Goal: Transaction & Acquisition: Book appointment/travel/reservation

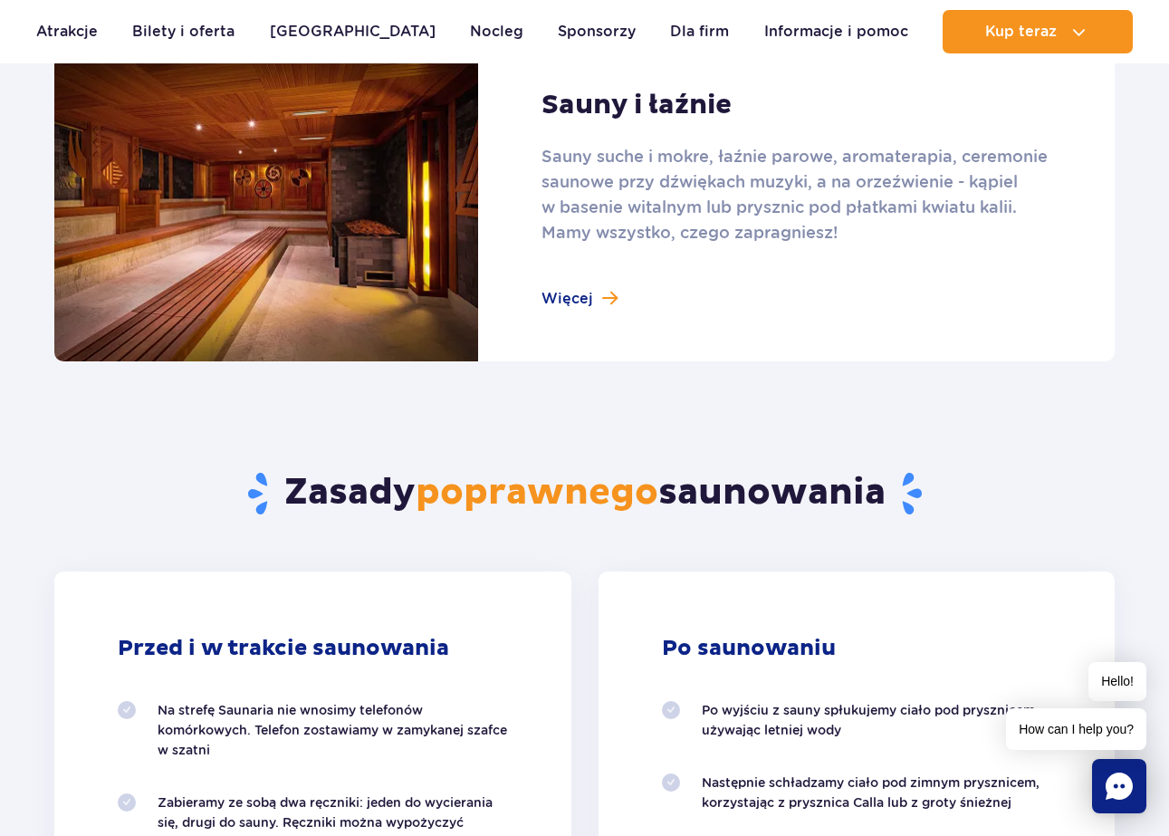
scroll to position [1259, 0]
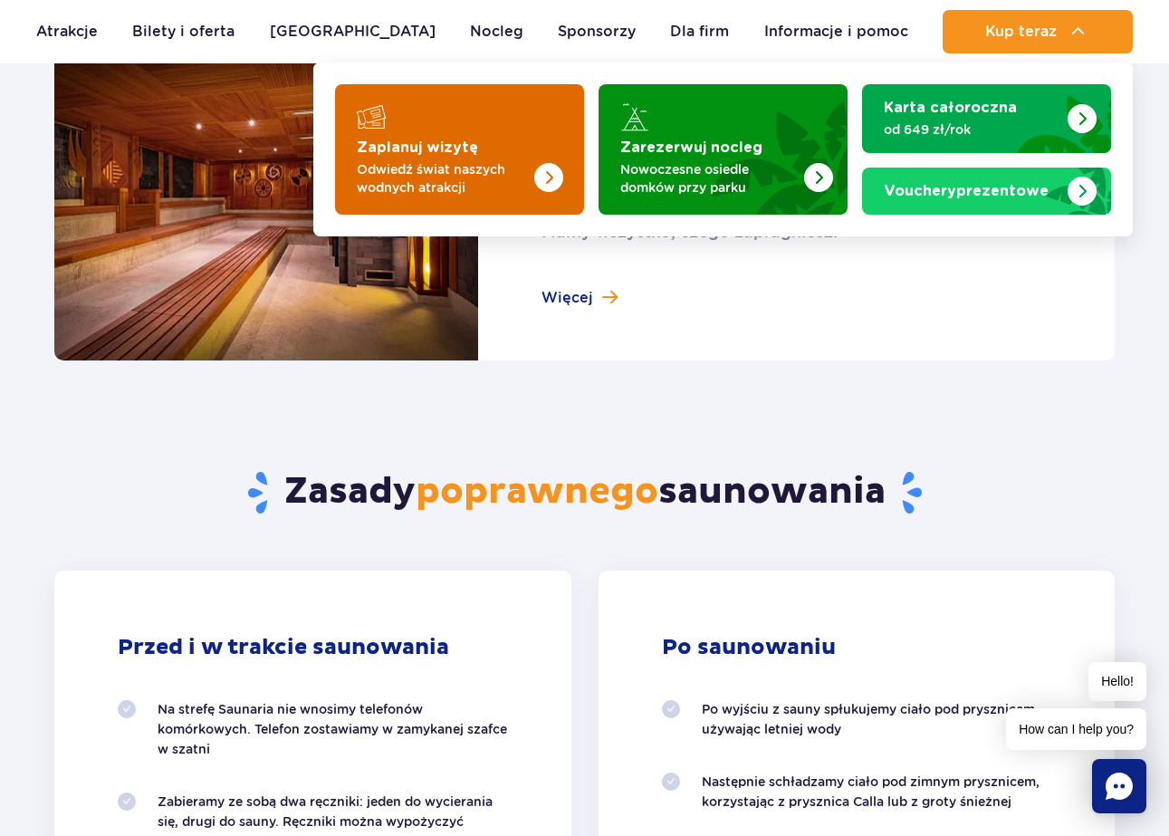
click at [499, 137] on img "Zaplanuj wizytę" at bounding box center [512, 143] width 144 height 141
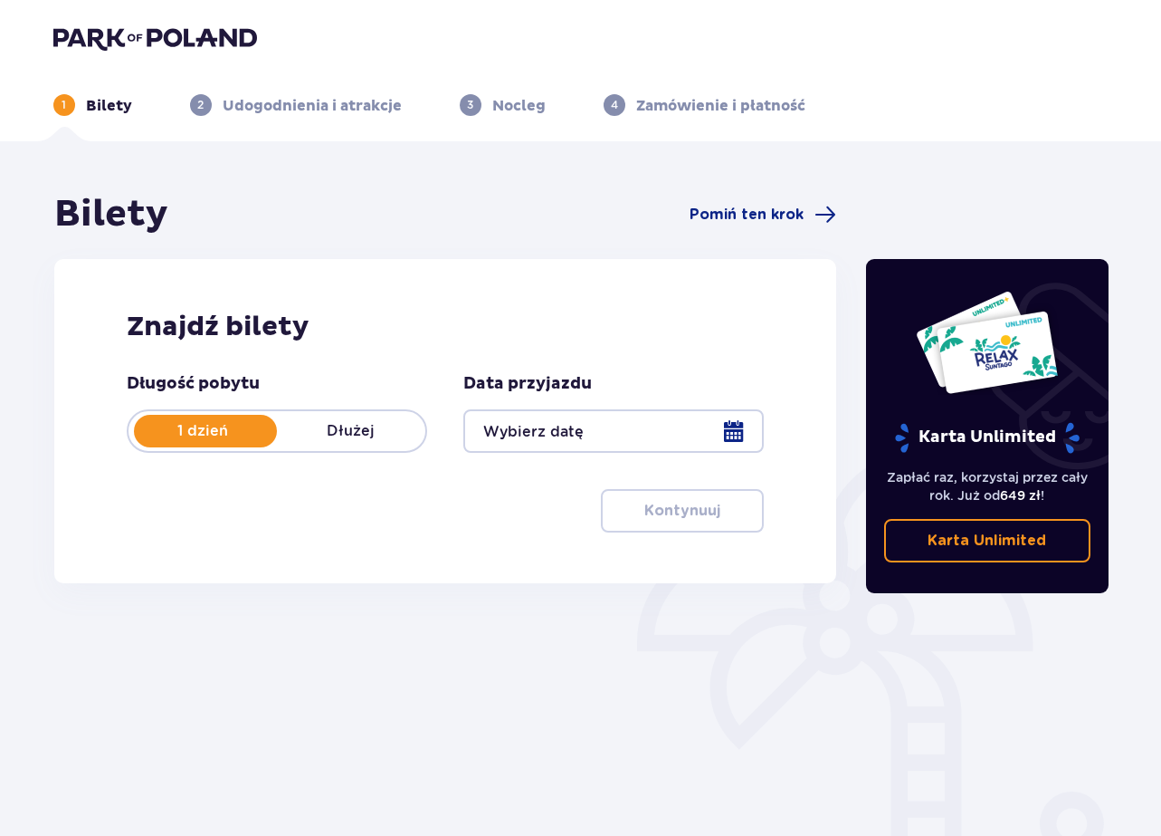
click at [580, 430] on div at bounding box center [613, 430] width 301 height 43
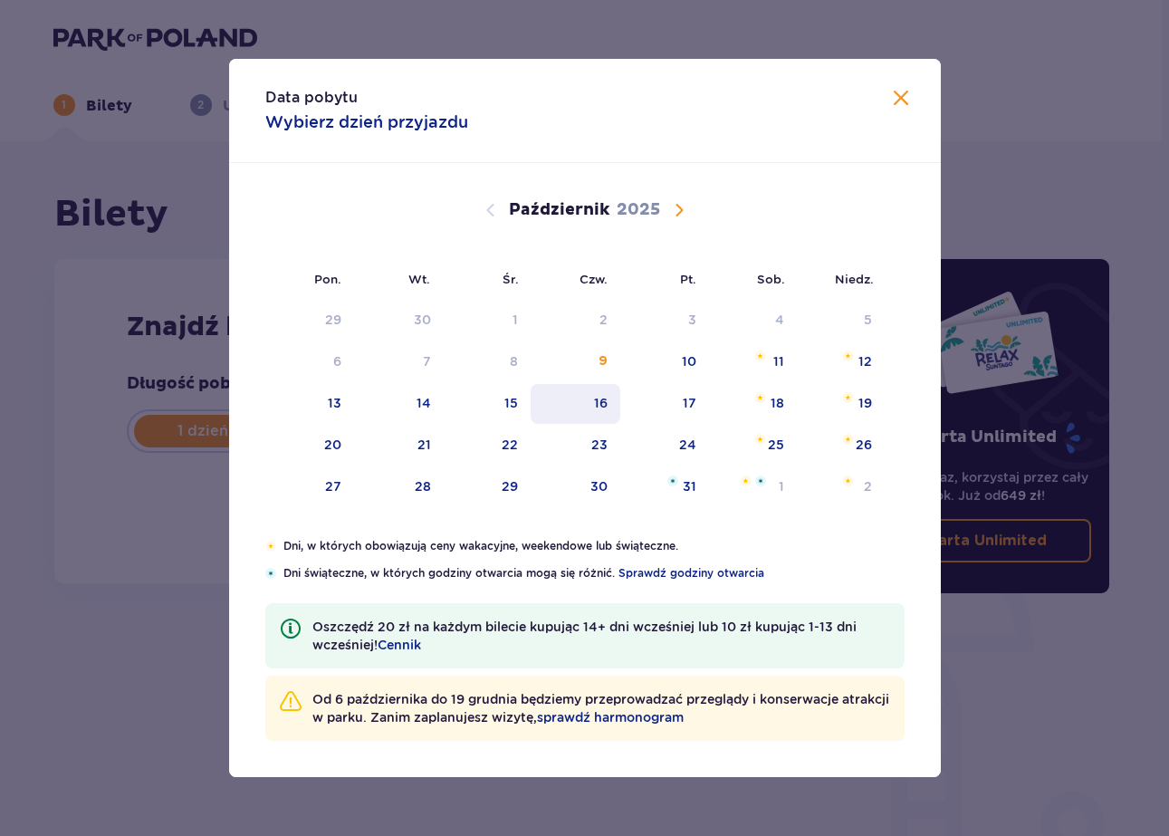
click at [603, 412] on div "16" at bounding box center [575, 404] width 90 height 40
type input "16.10.25"
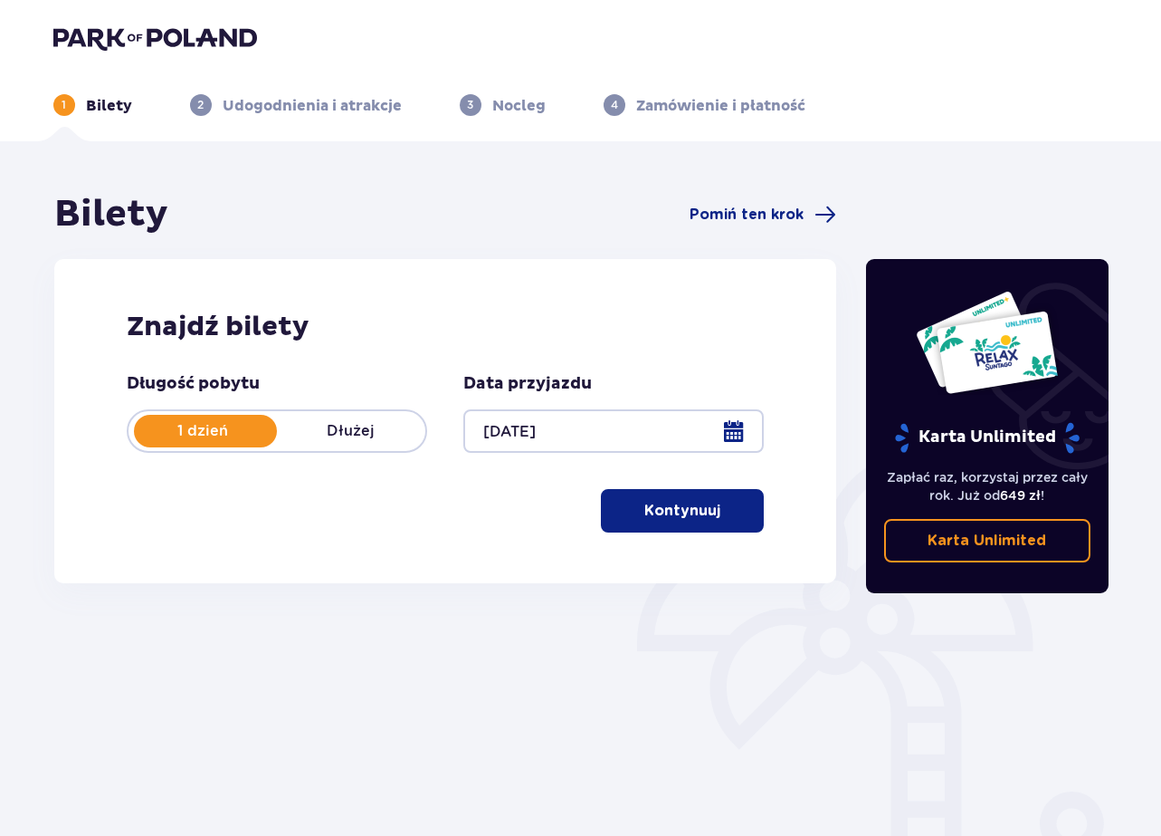
click at [670, 519] on p "Kontynuuj" at bounding box center [683, 511] width 76 height 20
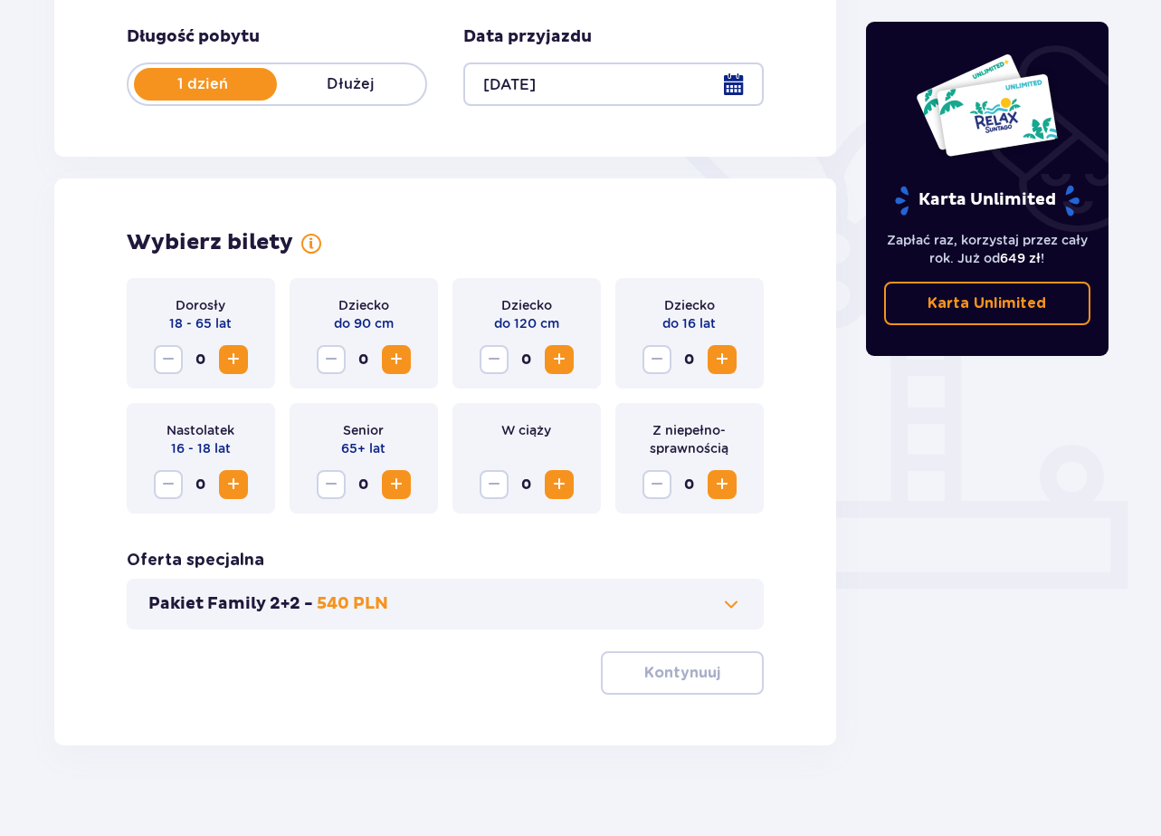
scroll to position [365, 0]
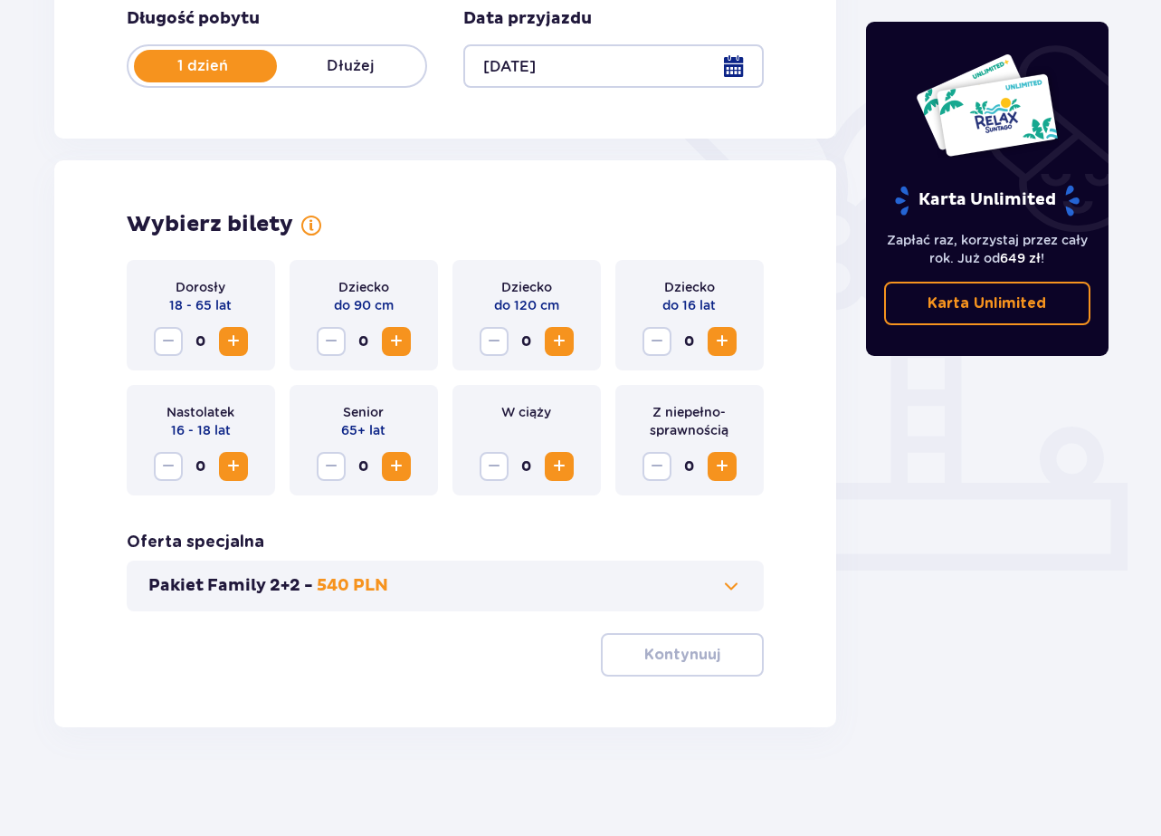
click at [234, 334] on span "Zwiększ" at bounding box center [234, 341] width 22 height 22
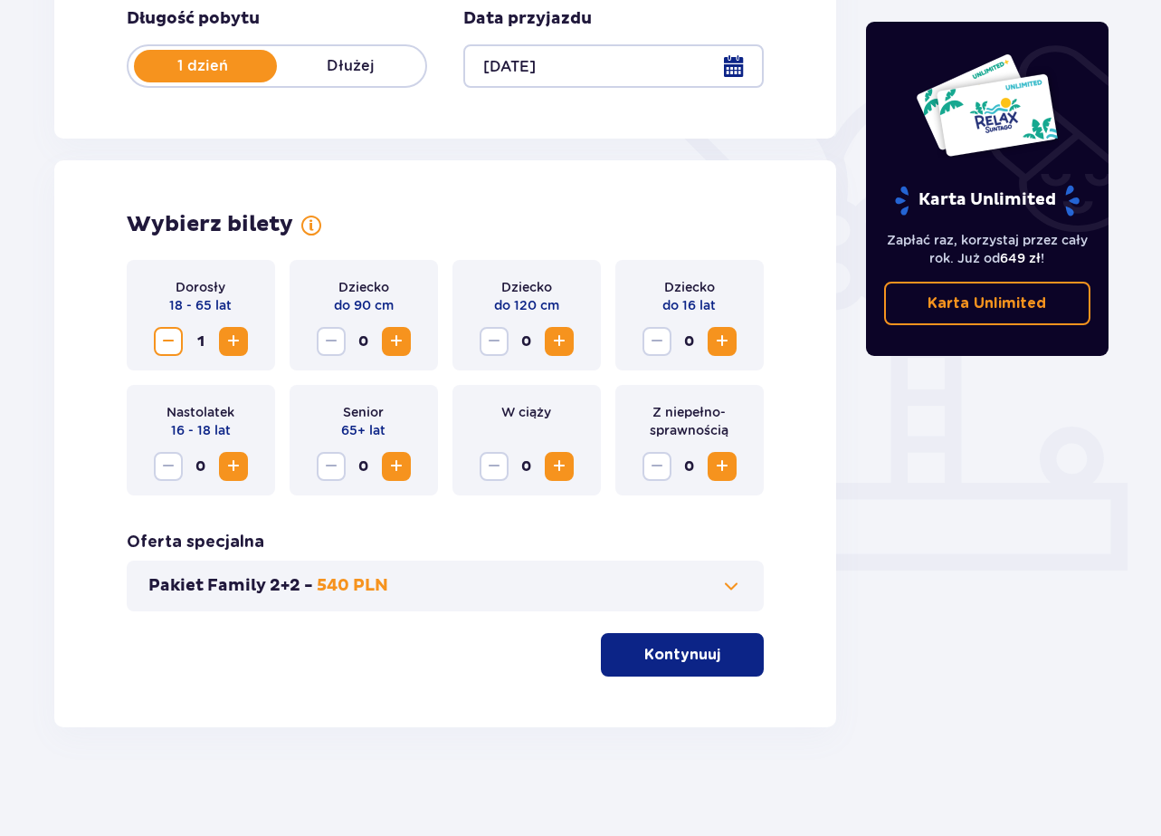
click at [669, 646] on p "Kontynuuj" at bounding box center [683, 655] width 76 height 20
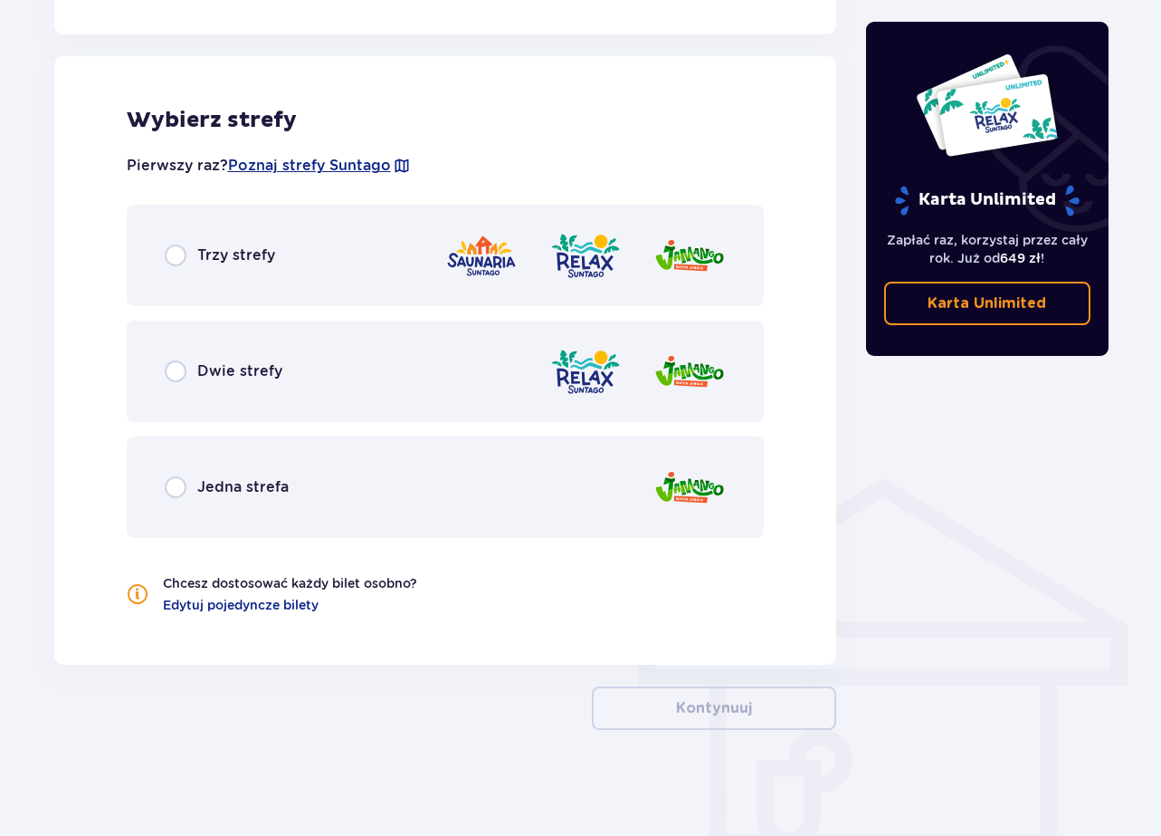
scroll to position [995, 0]
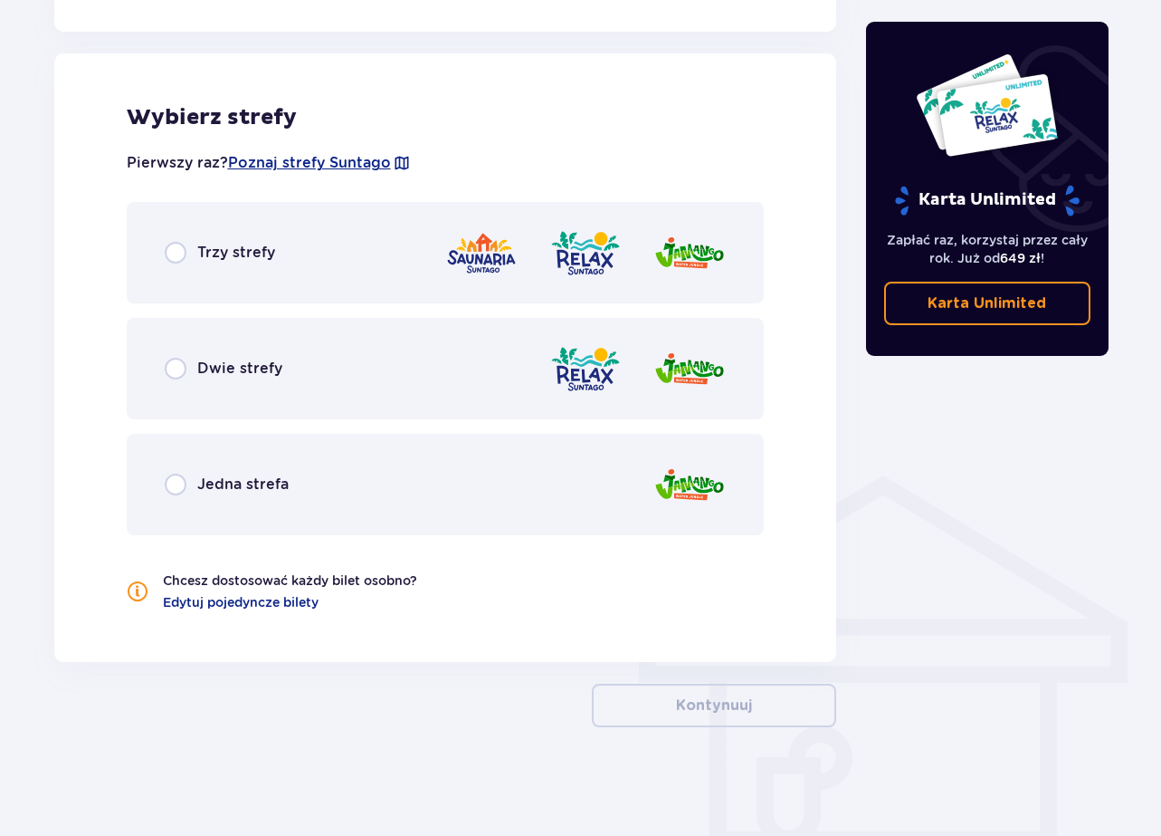
click at [321, 498] on div "Jedna strefa" at bounding box center [446, 484] width 638 height 101
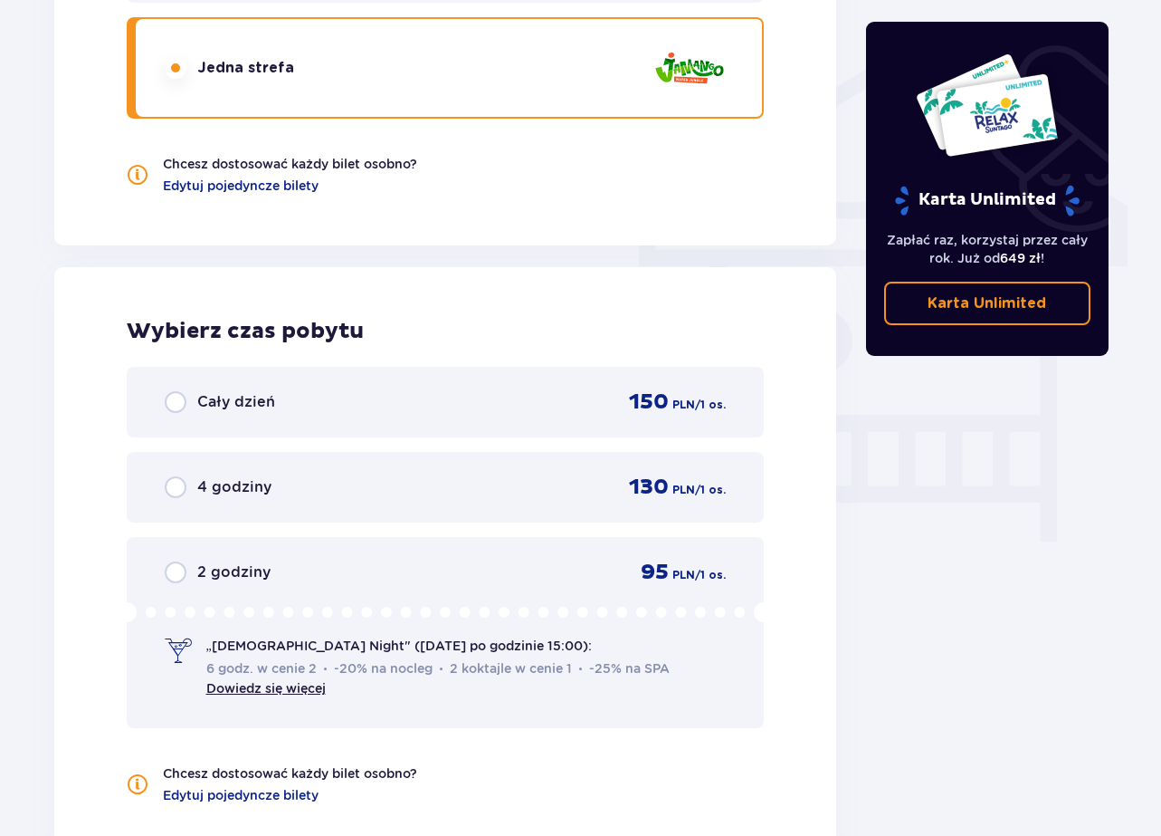
scroll to position [845, 0]
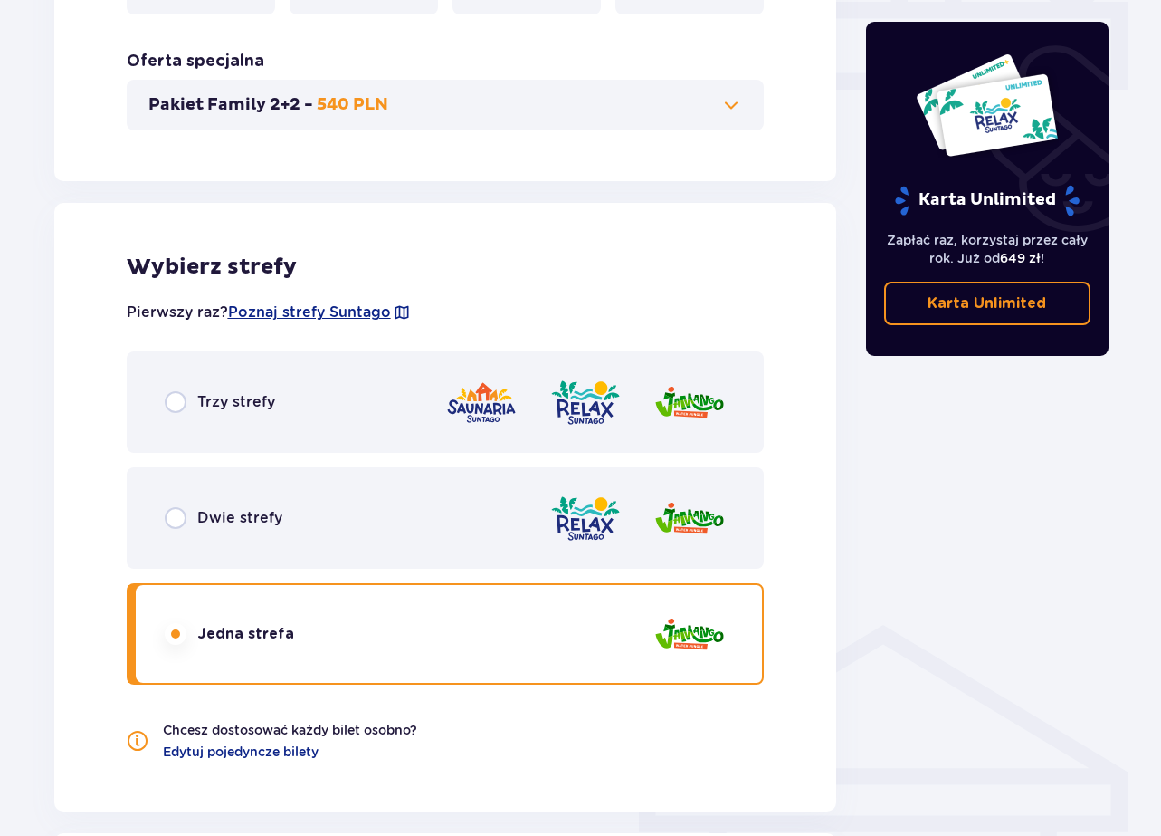
click at [381, 435] on div "Trzy strefy" at bounding box center [446, 401] width 638 height 101
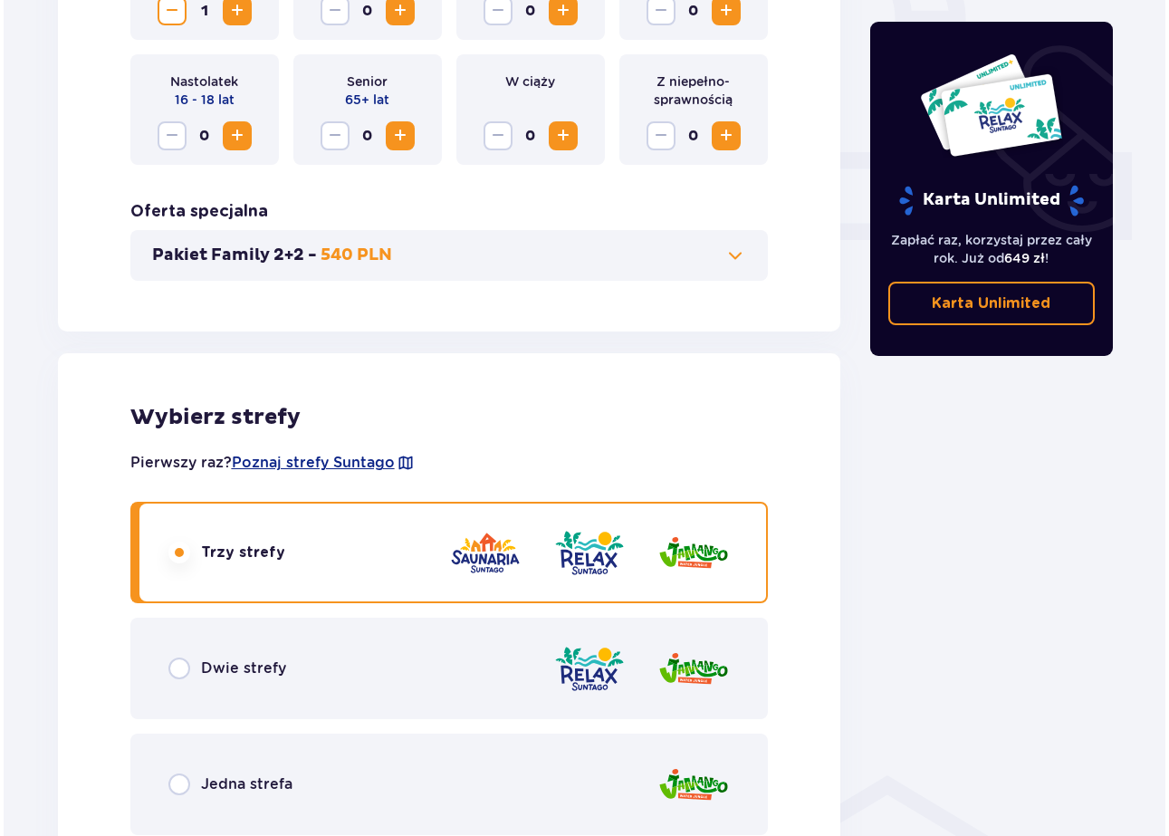
scroll to position [694, 0]
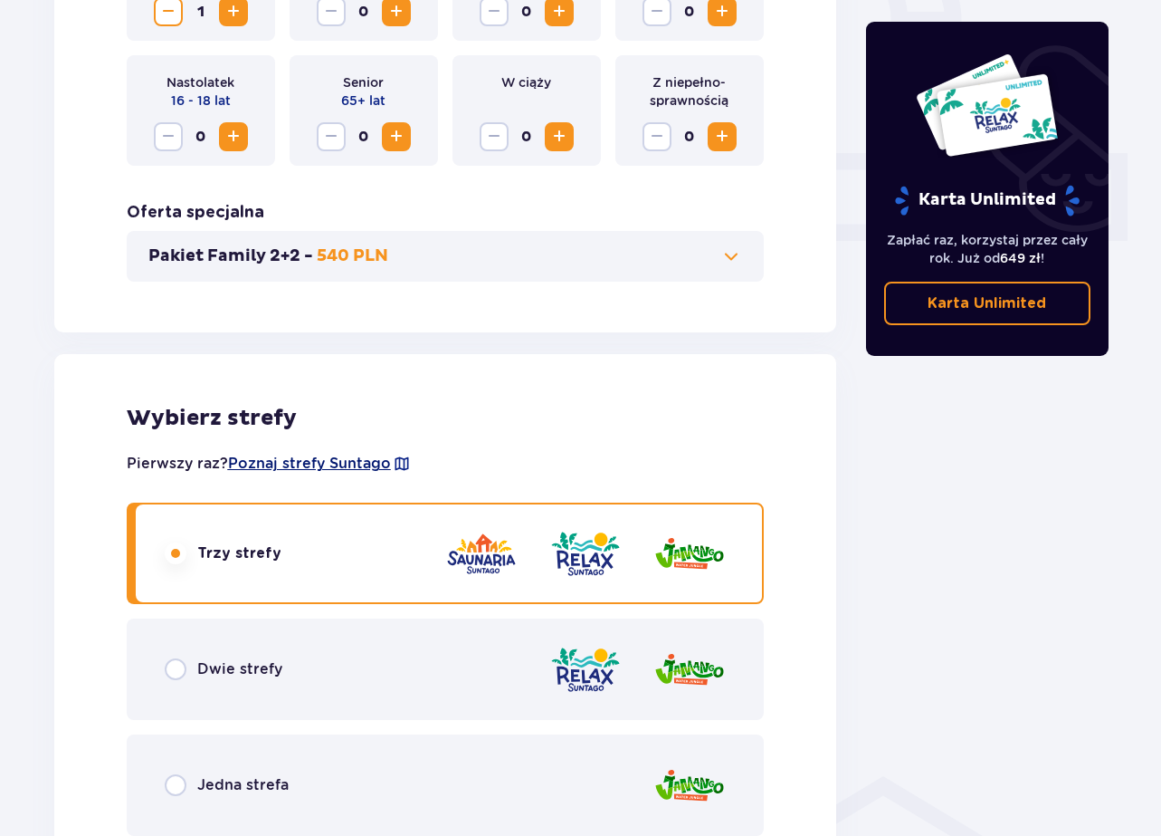
click at [365, 462] on span "Poznaj strefy Suntago" at bounding box center [309, 464] width 163 height 20
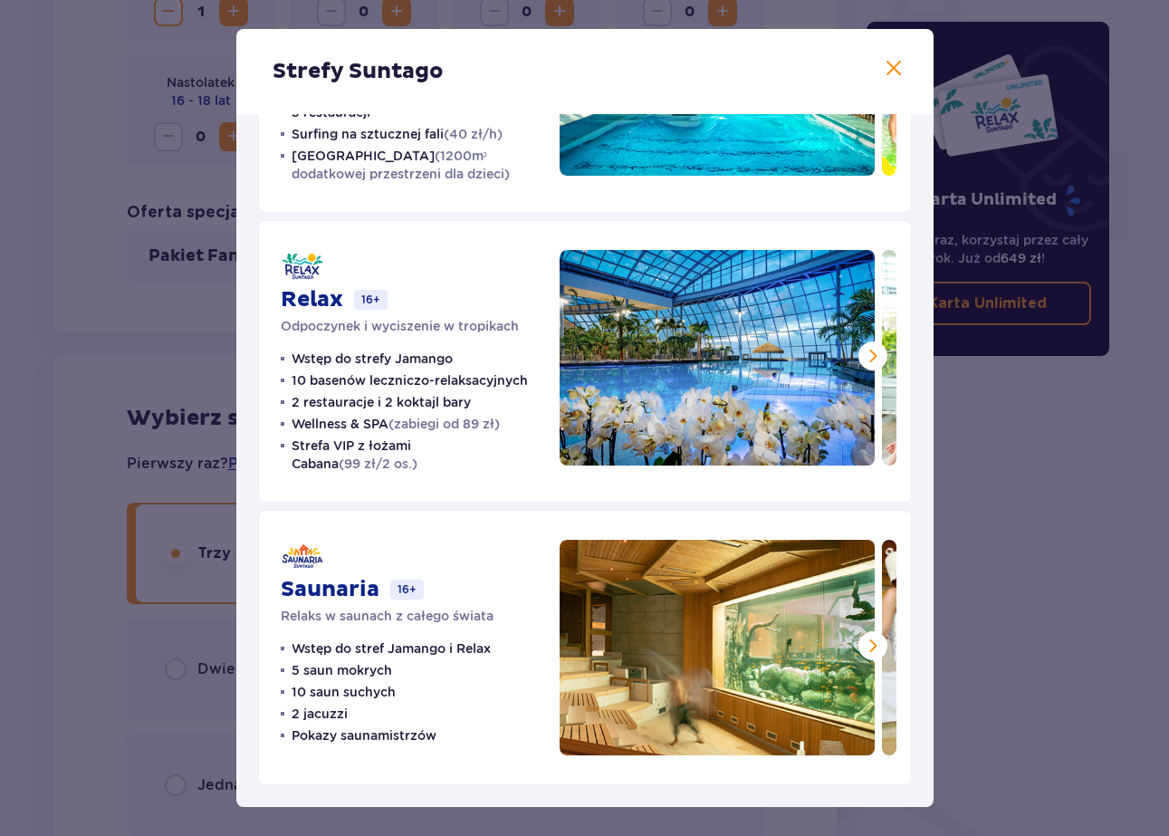
scroll to position [202, 0]
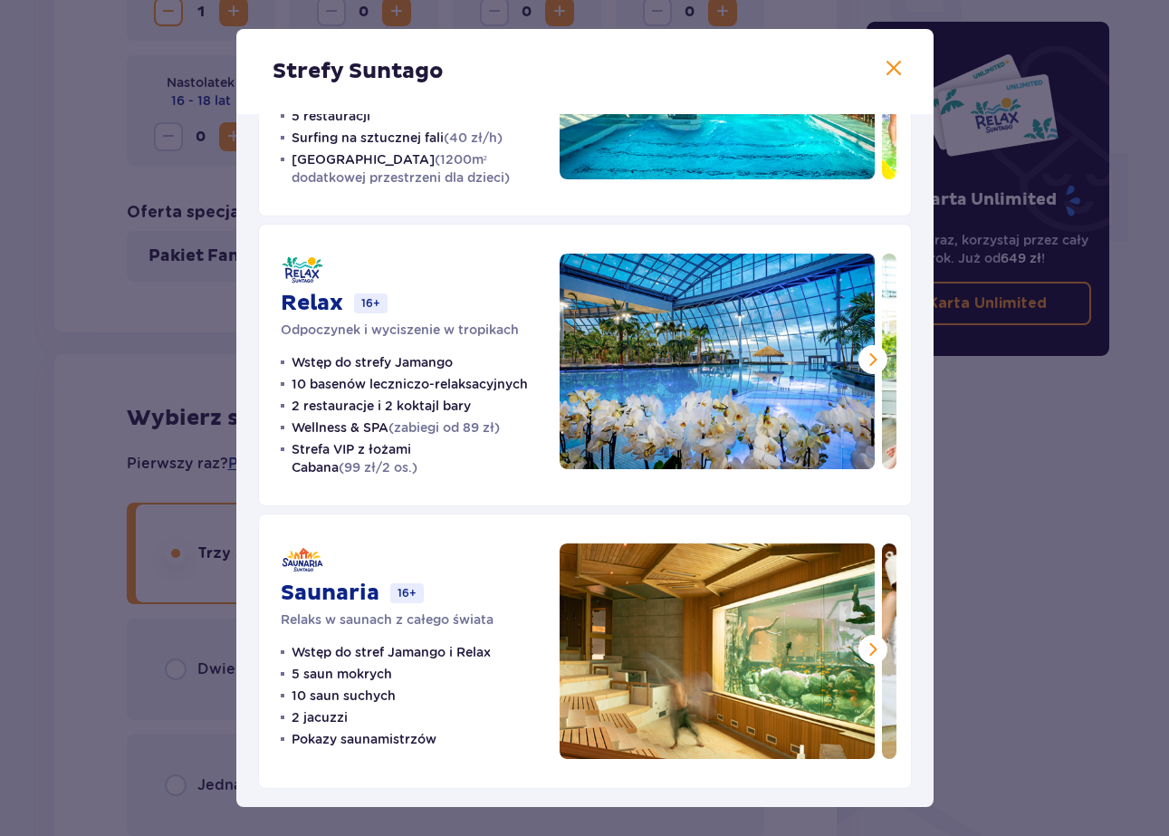
click at [868, 352] on span at bounding box center [873, 360] width 22 height 22
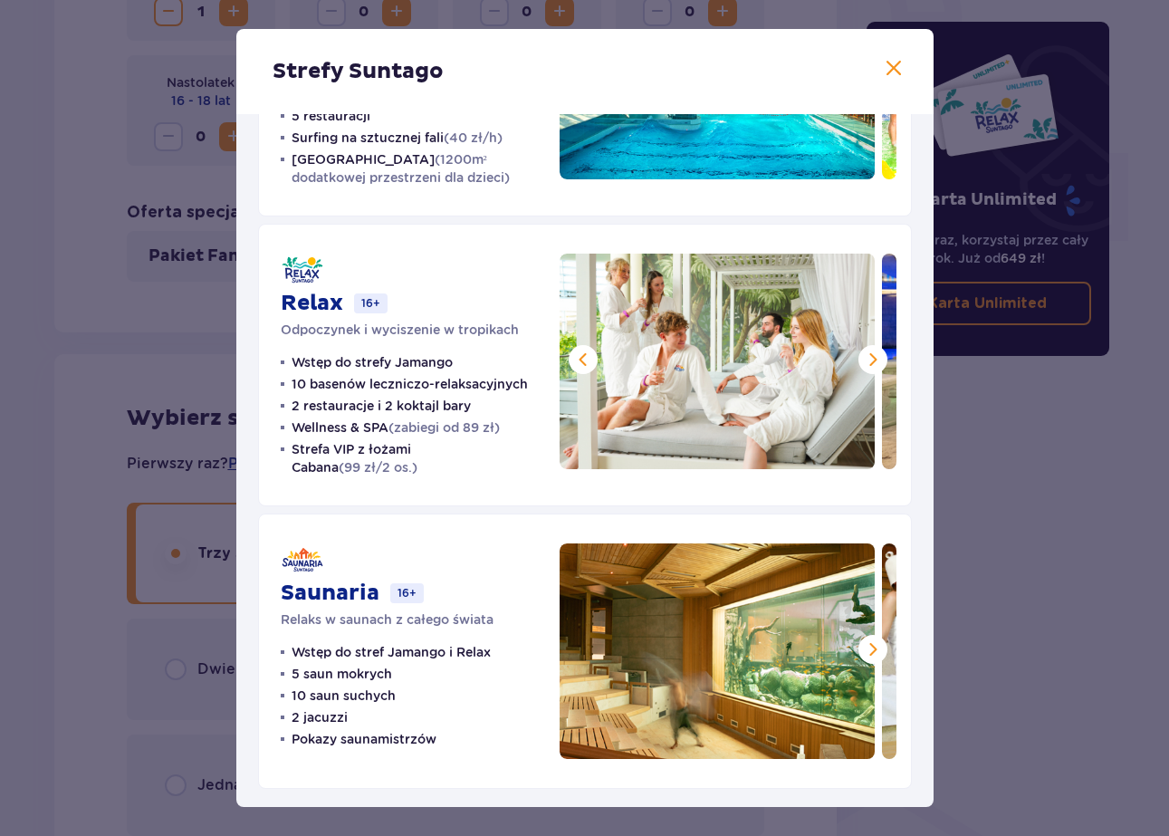
click at [868, 352] on span at bounding box center [873, 360] width 22 height 22
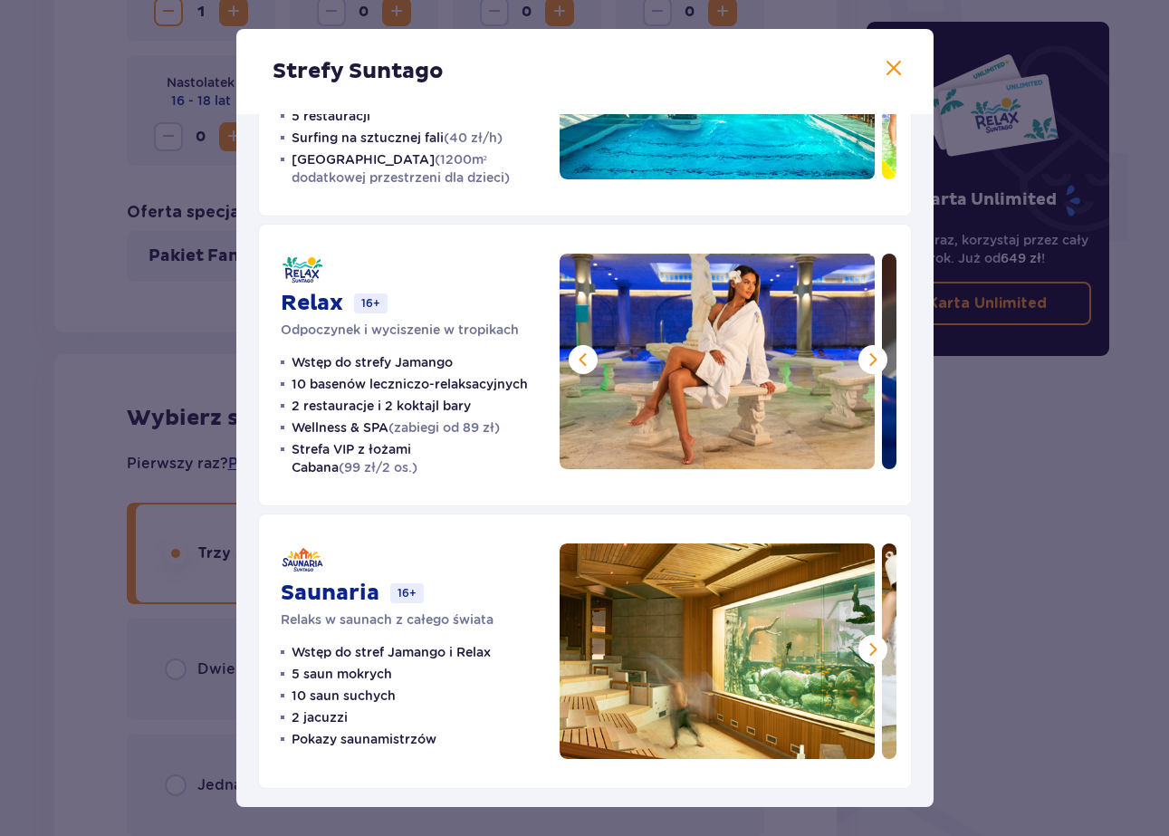
click at [868, 352] on span at bounding box center [873, 360] width 22 height 22
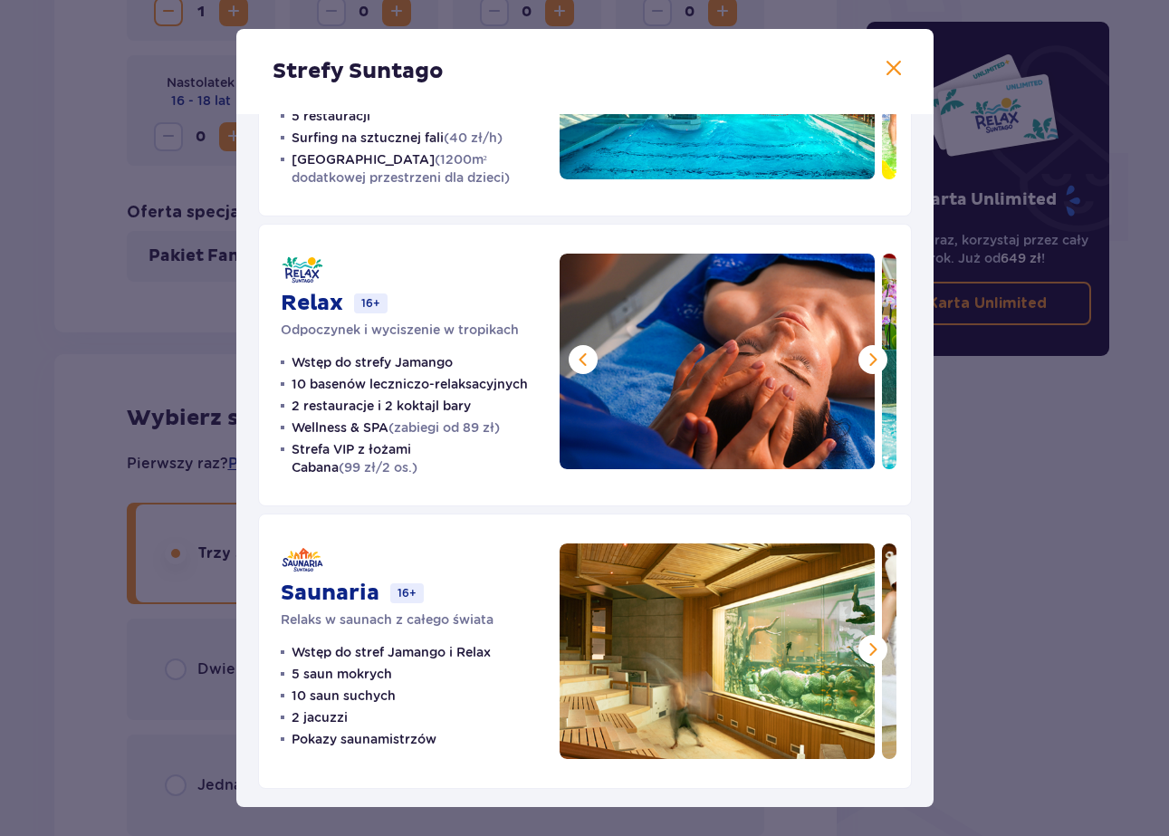
click at [868, 352] on span at bounding box center [873, 360] width 22 height 22
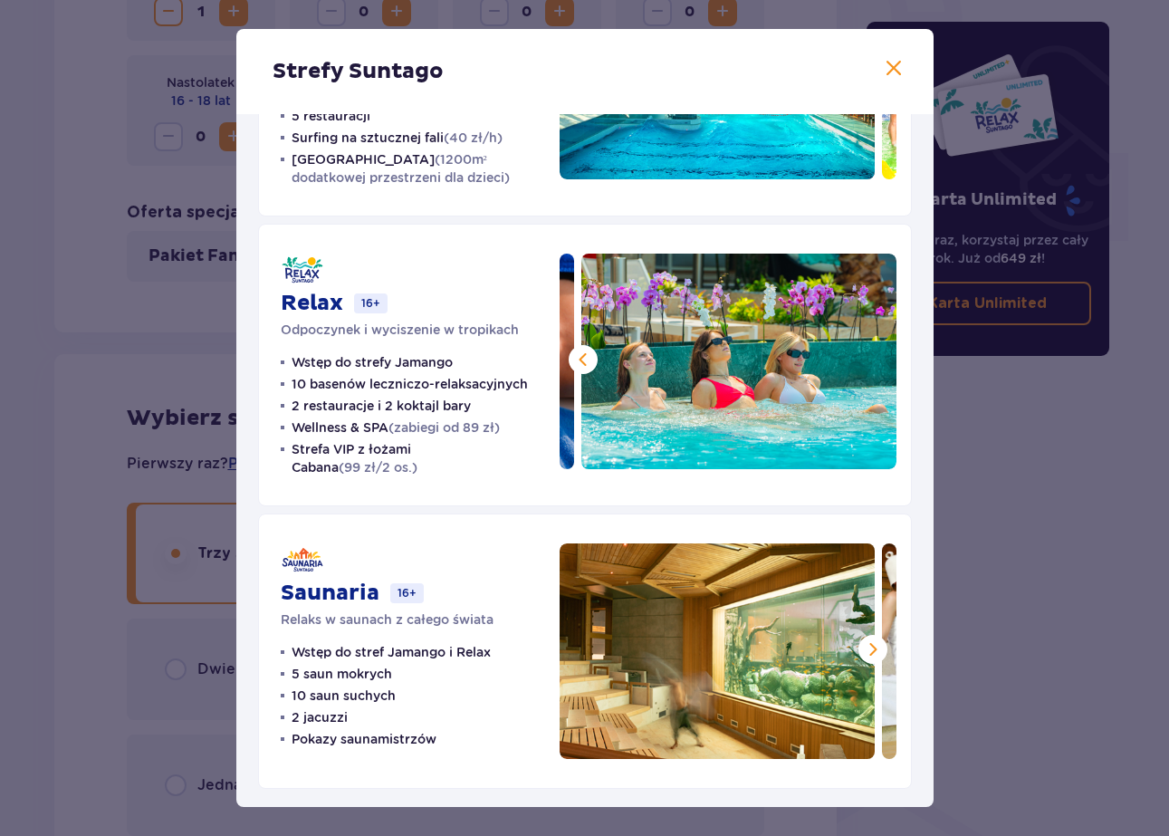
click at [868, 352] on img at bounding box center [738, 360] width 315 height 215
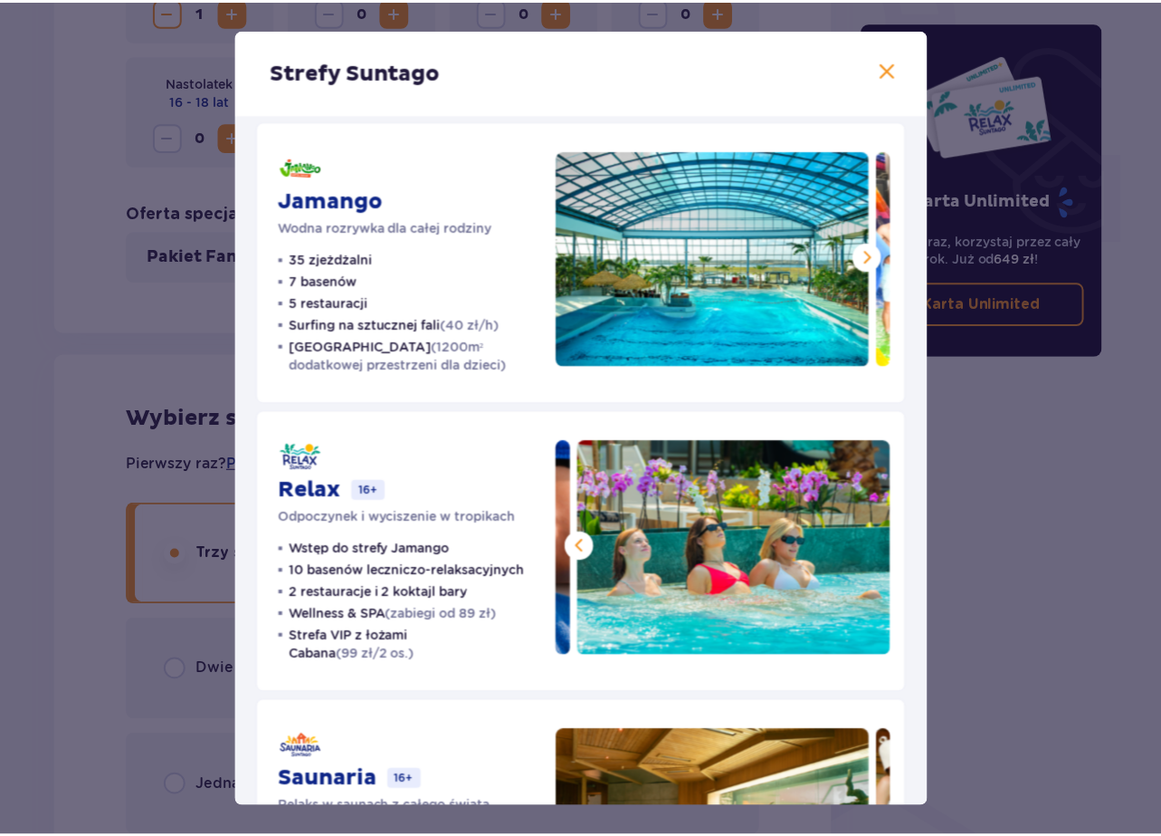
scroll to position [0, 0]
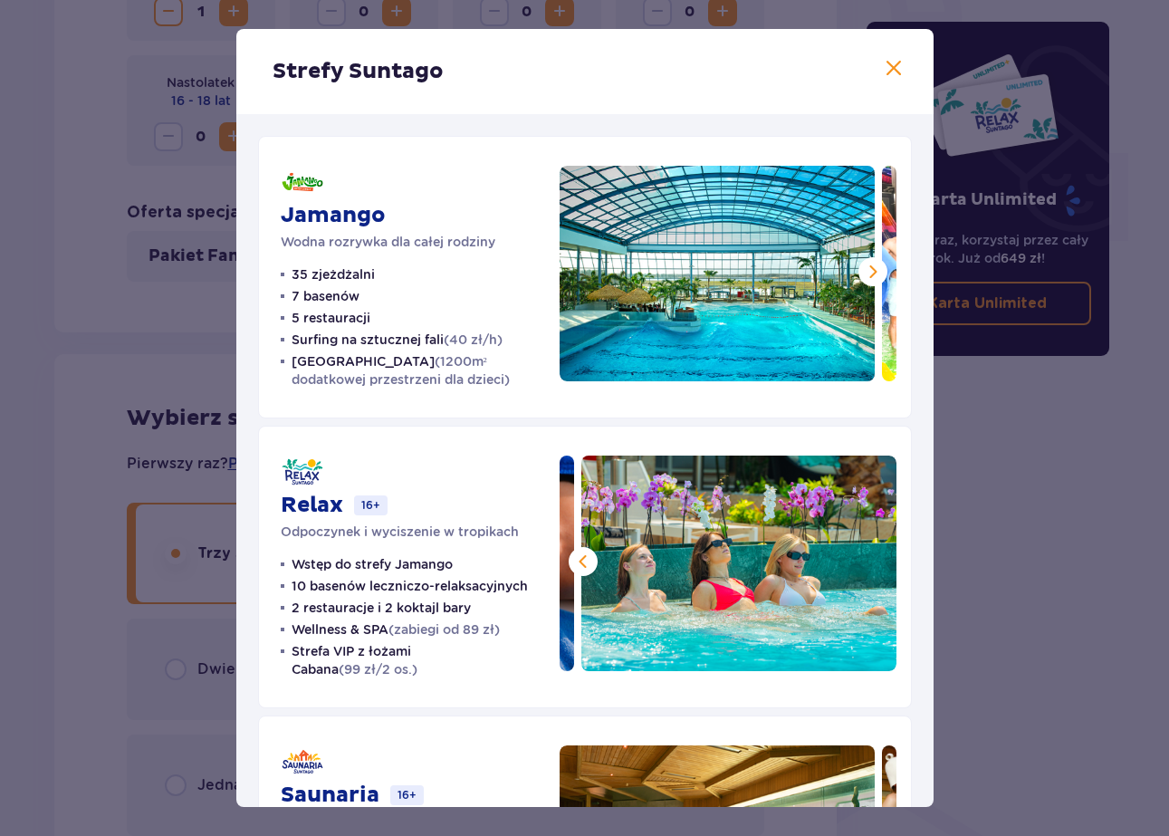
click at [892, 62] on span at bounding box center [894, 69] width 22 height 22
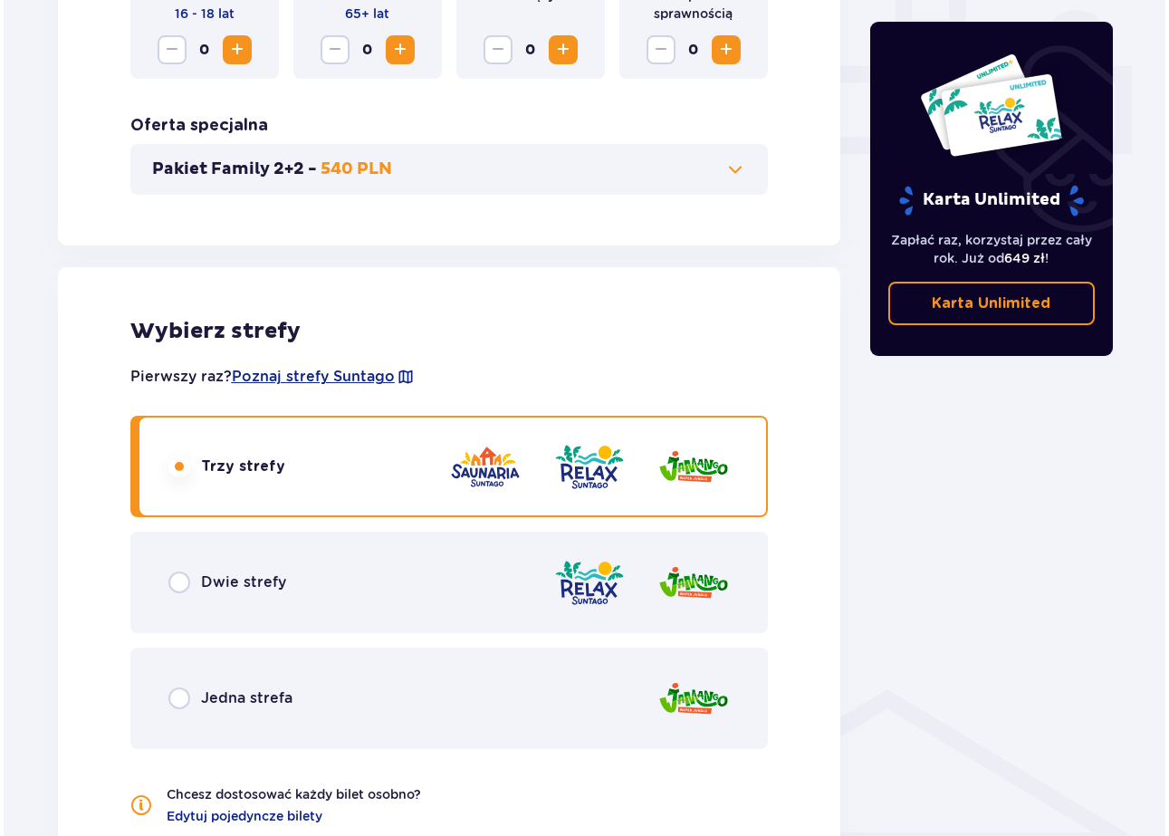
scroll to position [782, 0]
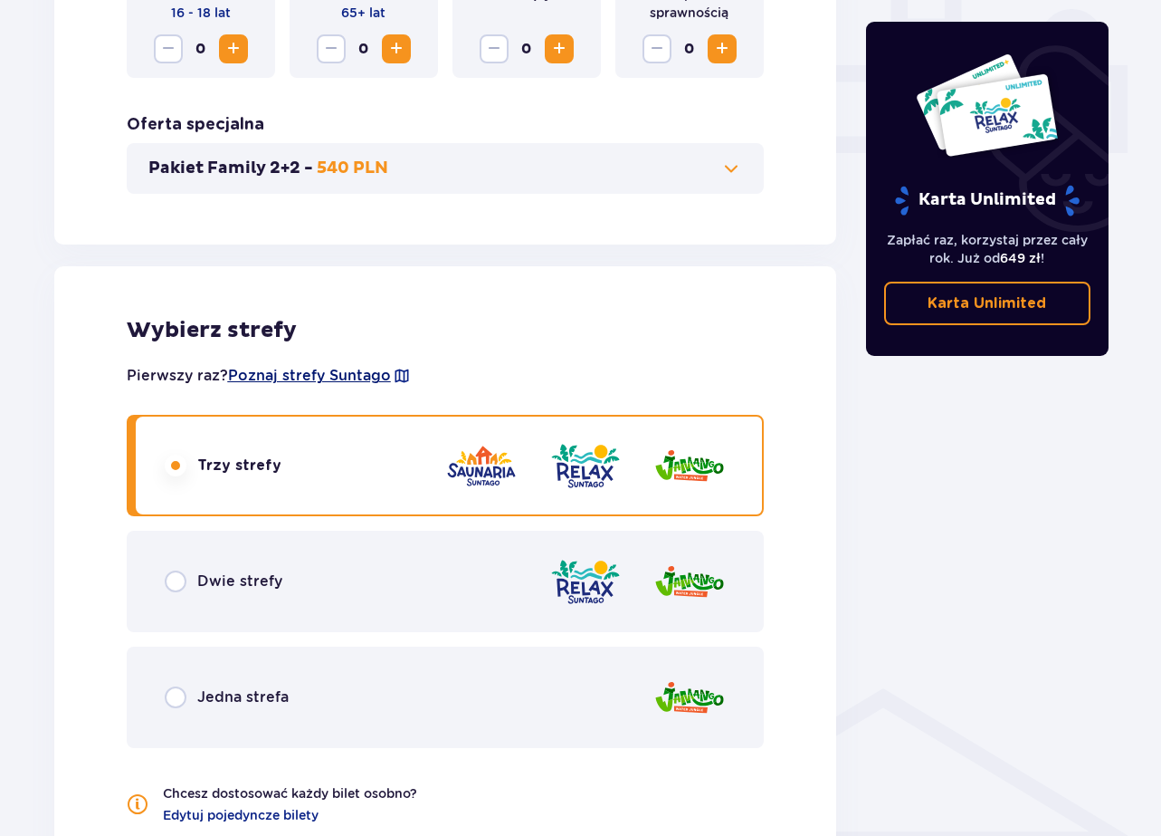
click at [385, 371] on span "Poznaj strefy Suntago" at bounding box center [309, 376] width 163 height 20
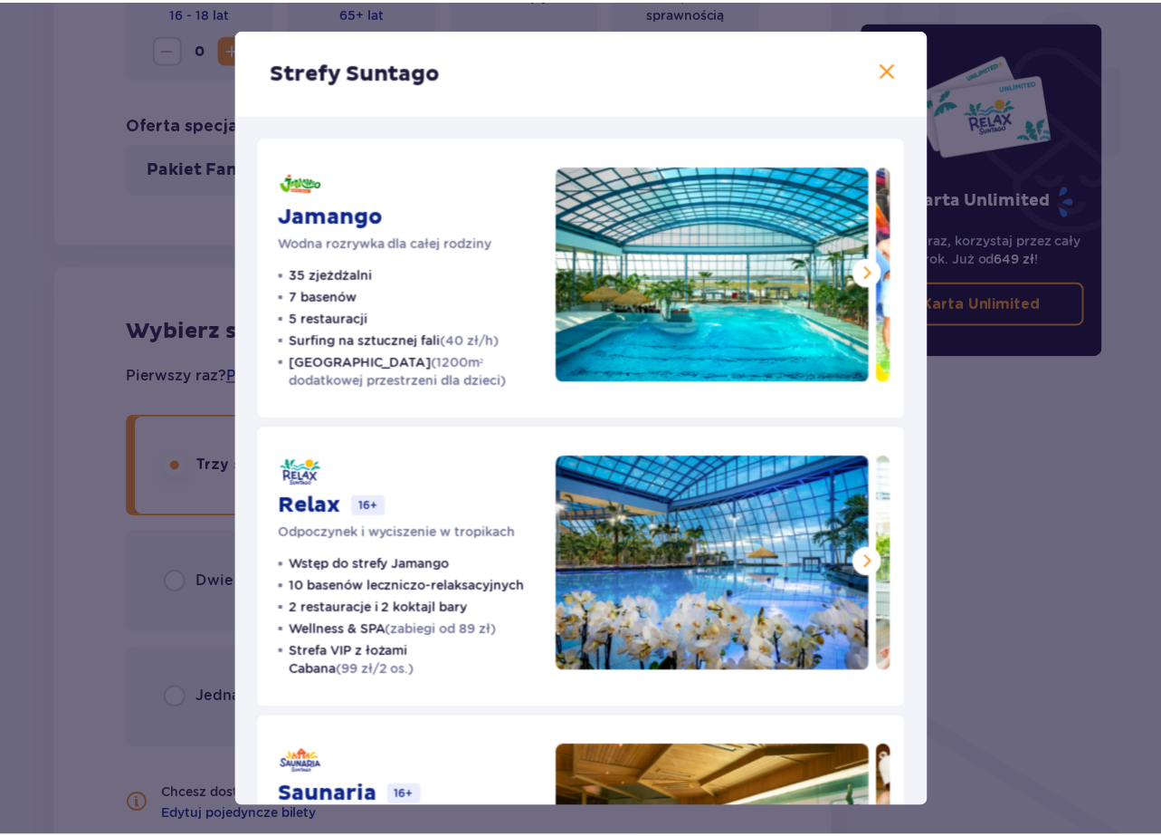
scroll to position [205, 0]
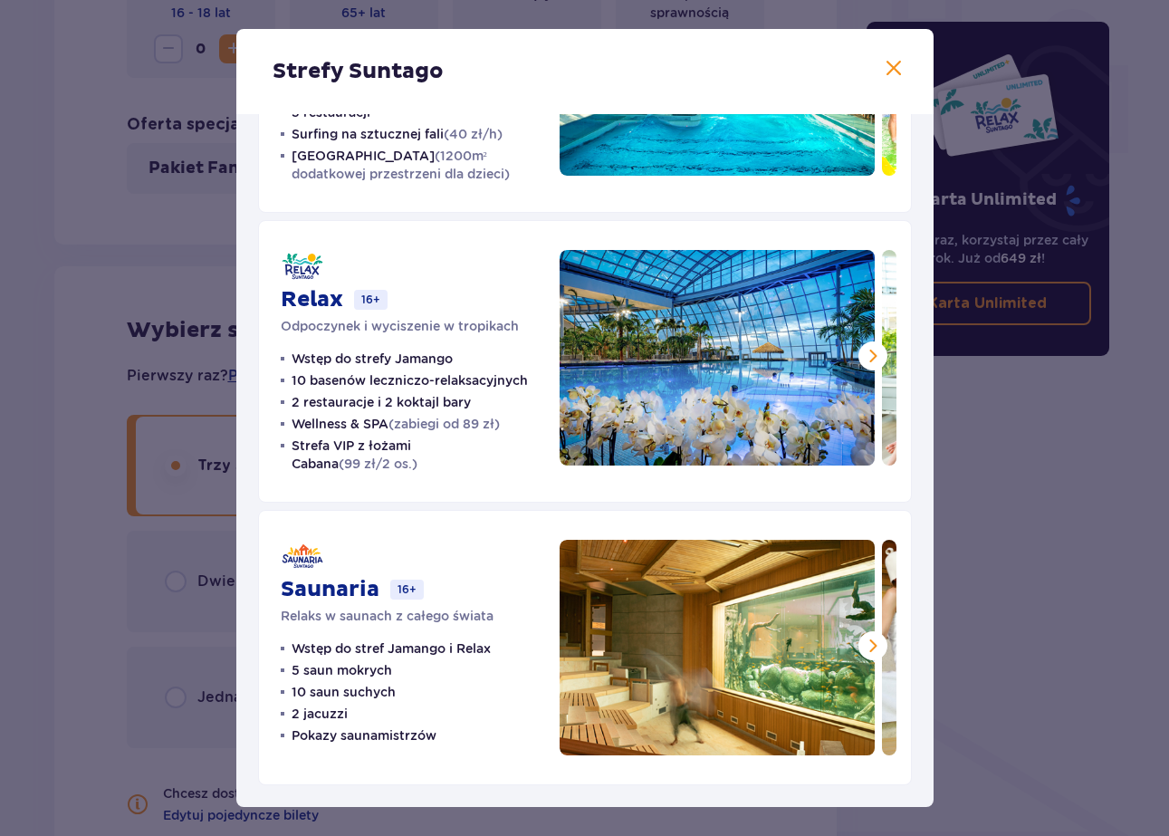
click at [871, 644] on span at bounding box center [873, 646] width 22 height 22
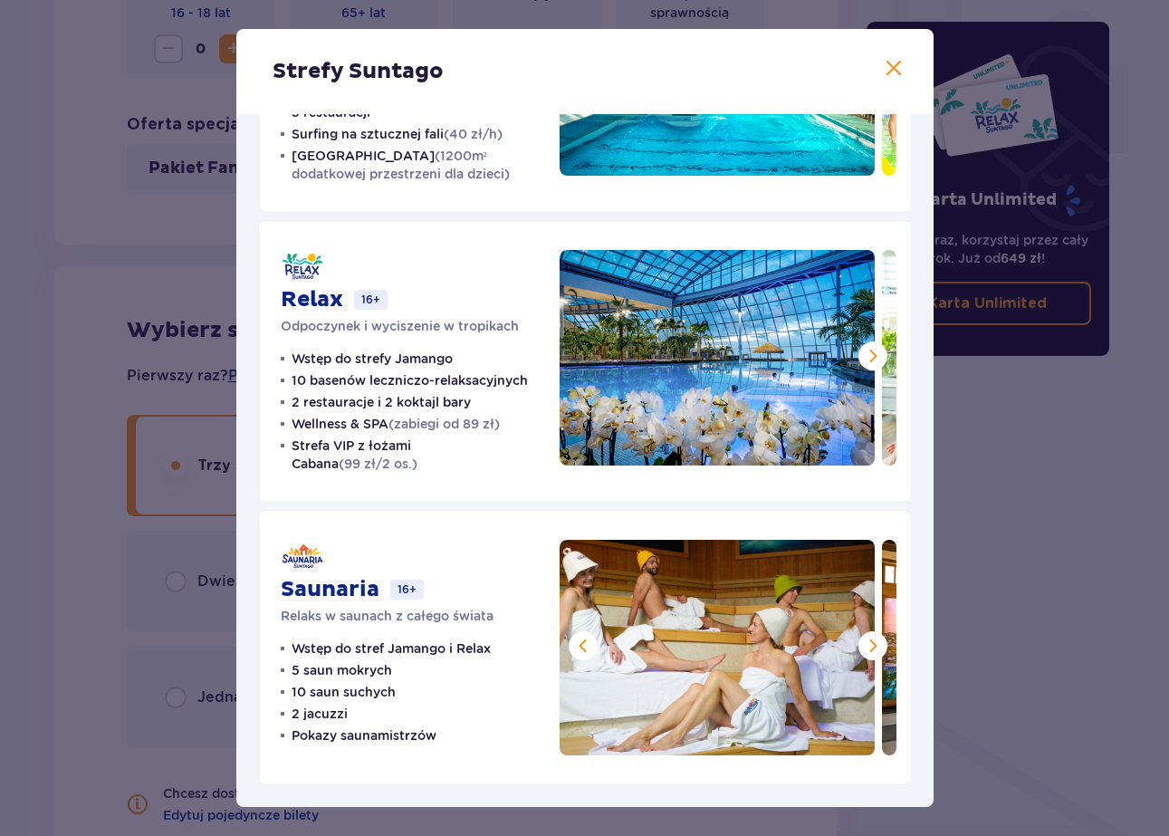
click at [871, 644] on span at bounding box center [873, 646] width 22 height 22
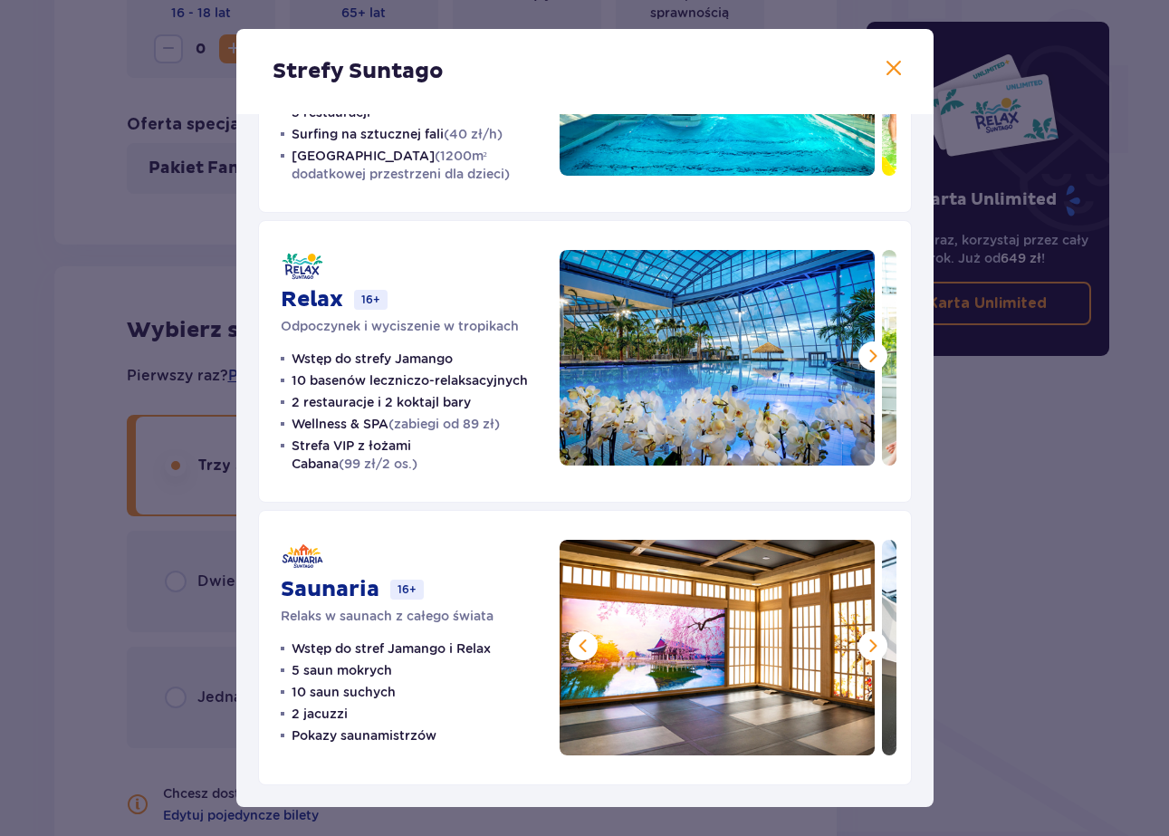
click at [883, 65] on span at bounding box center [894, 69] width 22 height 22
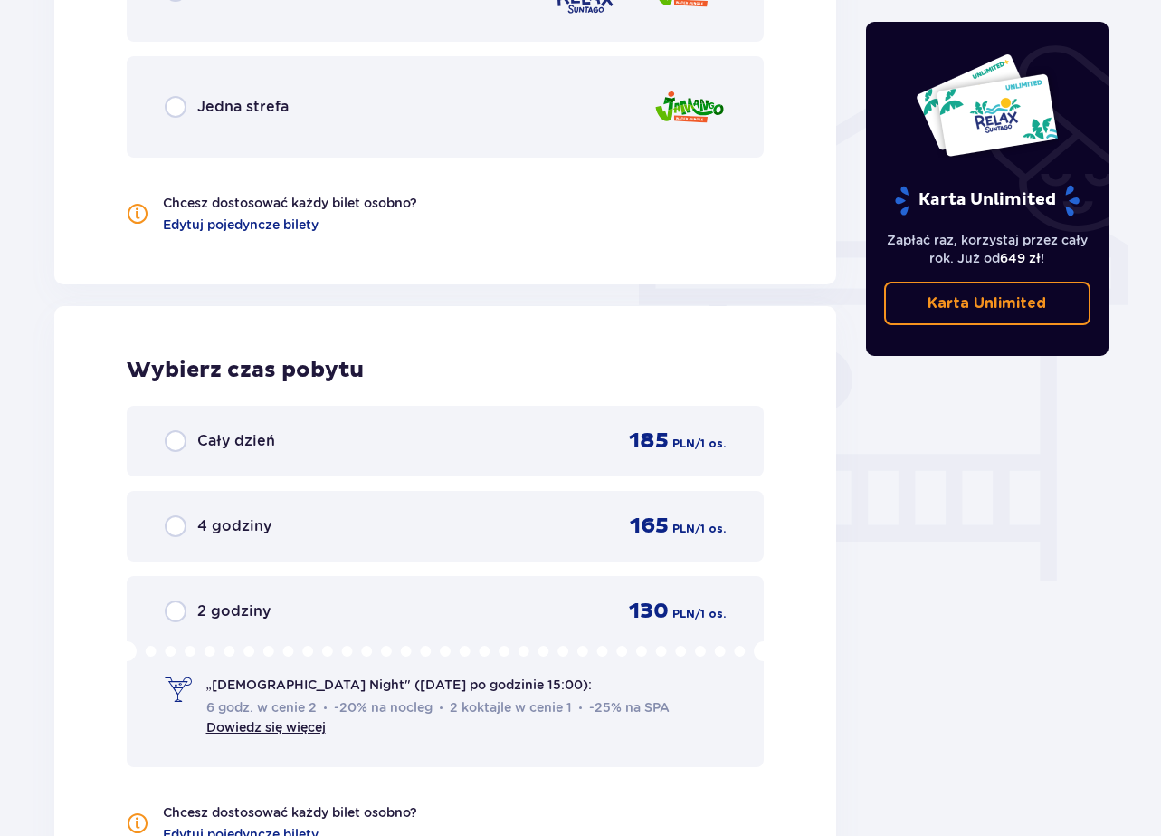
scroll to position [1373, 0]
click at [395, 619] on div "2 godziny 130 PLN / 1 os." at bounding box center [446, 610] width 562 height 27
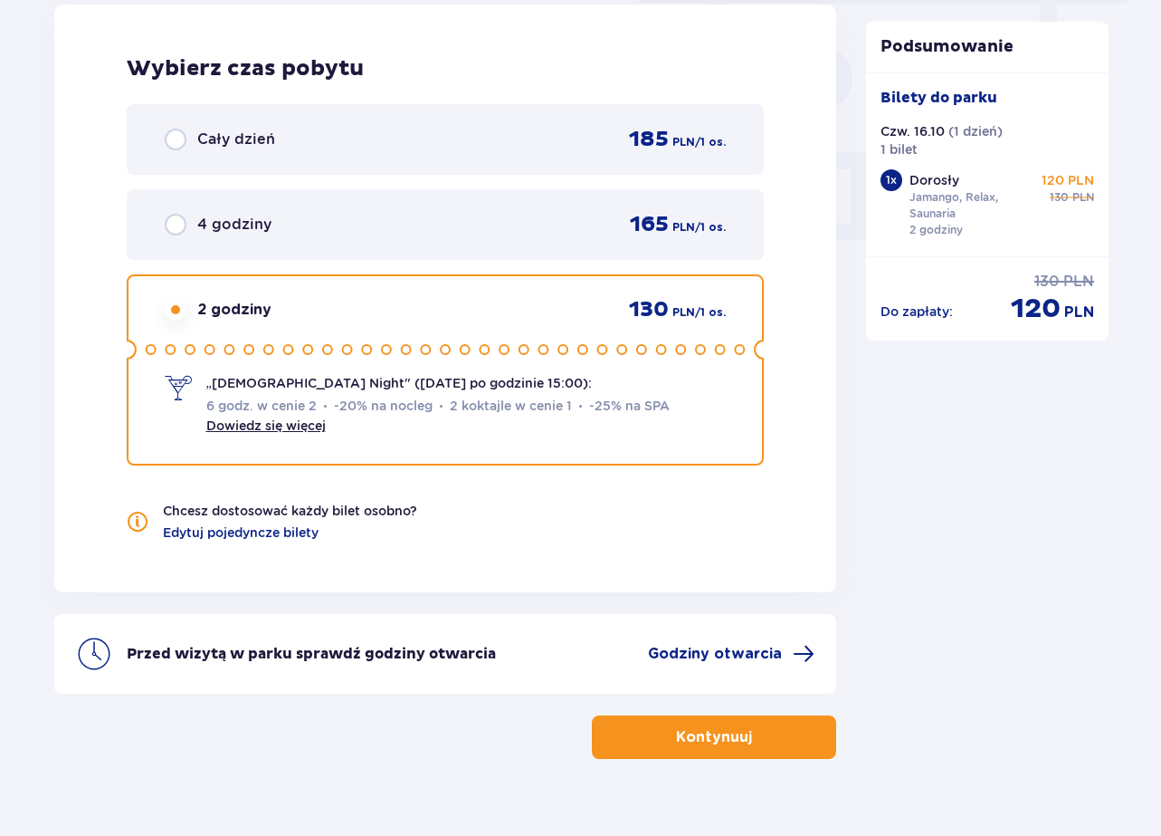
scroll to position [1625, 0]
